Goal: Transaction & Acquisition: Purchase product/service

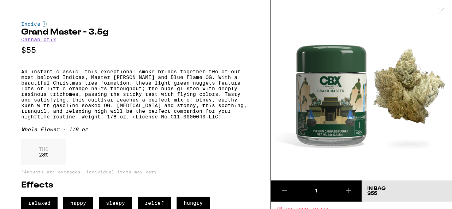
scroll to position [17, 0]
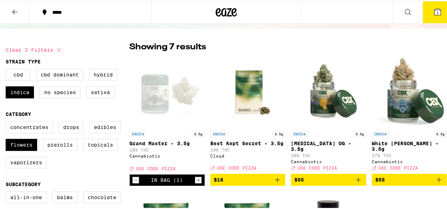
click at [425, 7] on button "1" at bounding box center [437, 11] width 30 height 22
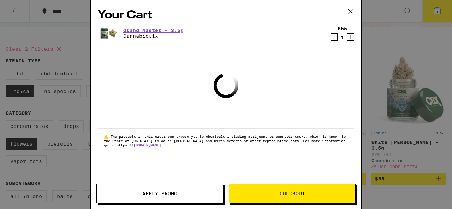
click at [271, 193] on span "Checkout" at bounding box center [292, 193] width 126 height 5
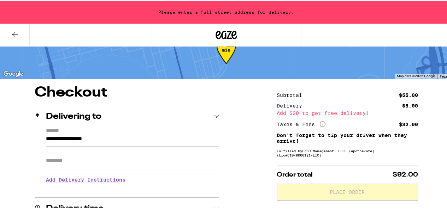
scroll to position [24, 0]
click at [320, 124] on icon "More Info" at bounding box center [323, 123] width 6 height 6
